Goal: Task Accomplishment & Management: Manage account settings

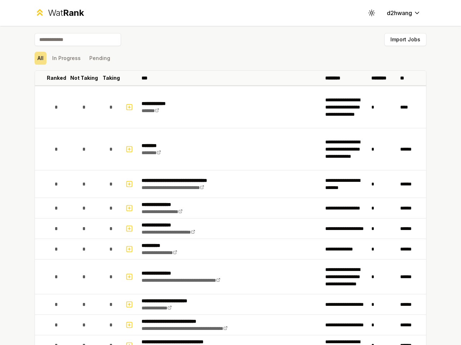
click at [368, 13] on icon at bounding box center [371, 12] width 7 height 7
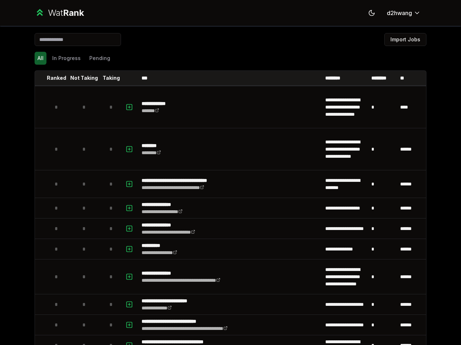
click at [402, 40] on button "Import Jobs" at bounding box center [405, 39] width 42 height 13
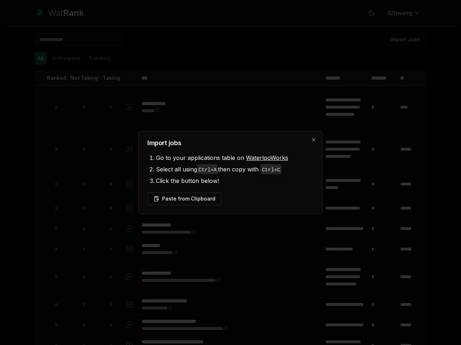
click at [37, 58] on div at bounding box center [230, 172] width 461 height 345
click at [63, 58] on div at bounding box center [230, 172] width 461 height 345
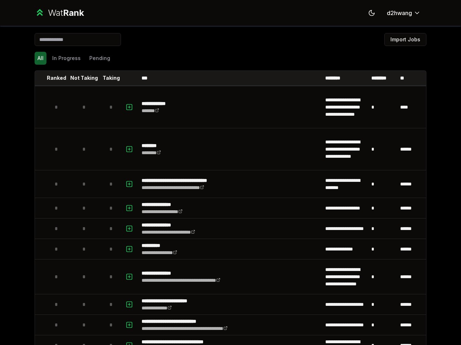
click at [96, 58] on button "Pending" at bounding box center [99, 58] width 27 height 13
click at [38, 78] on th at bounding box center [41, 78] width 12 height 14
click at [54, 78] on p "Ranked" at bounding box center [56, 77] width 19 height 7
click at [81, 78] on p "Not Taking" at bounding box center [84, 77] width 28 height 7
click at [108, 78] on p "Taking" at bounding box center [111, 77] width 17 height 7
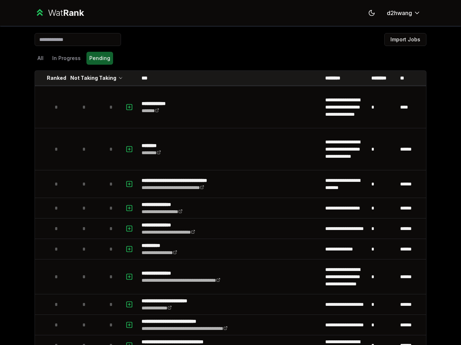
click at [127, 78] on th at bounding box center [129, 78] width 17 height 14
